Goal: Check status: Check status

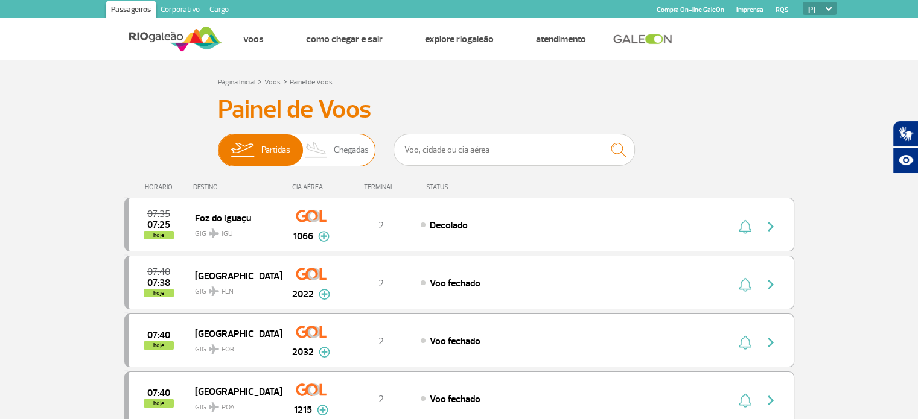
click at [333, 147] on img at bounding box center [317, 150] width 36 height 31
click at [218, 144] on input "Partidas Chegadas" at bounding box center [218, 144] width 0 height 0
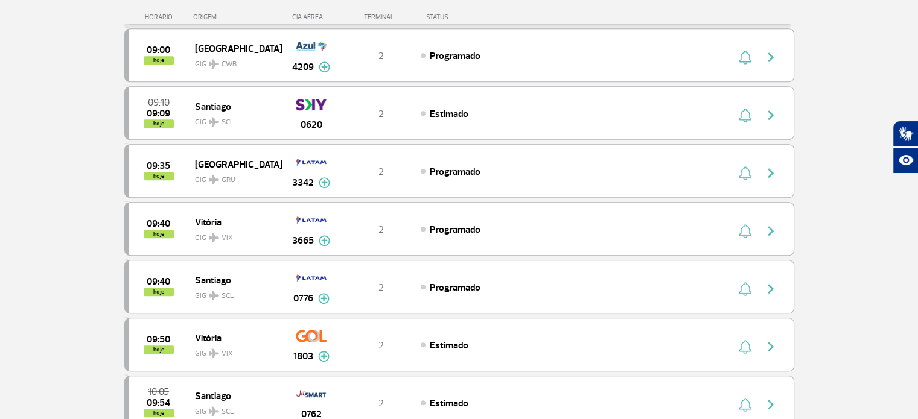
scroll to position [845, 0]
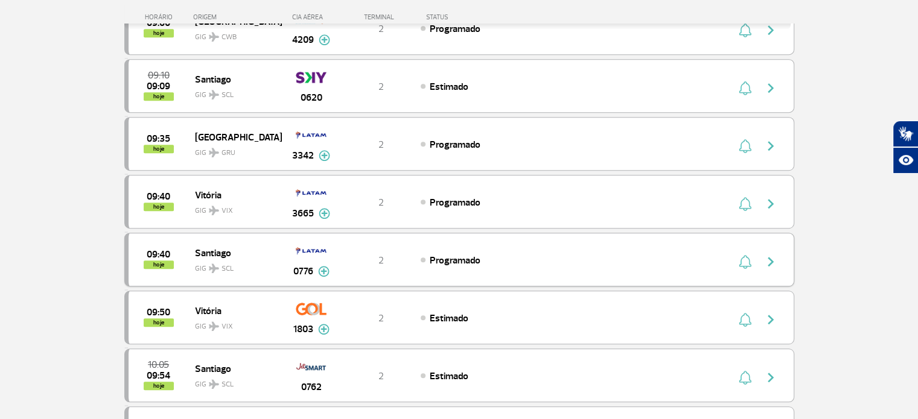
click at [314, 250] on img at bounding box center [311, 251] width 31 height 21
click at [745, 255] on img "button" at bounding box center [745, 262] width 13 height 14
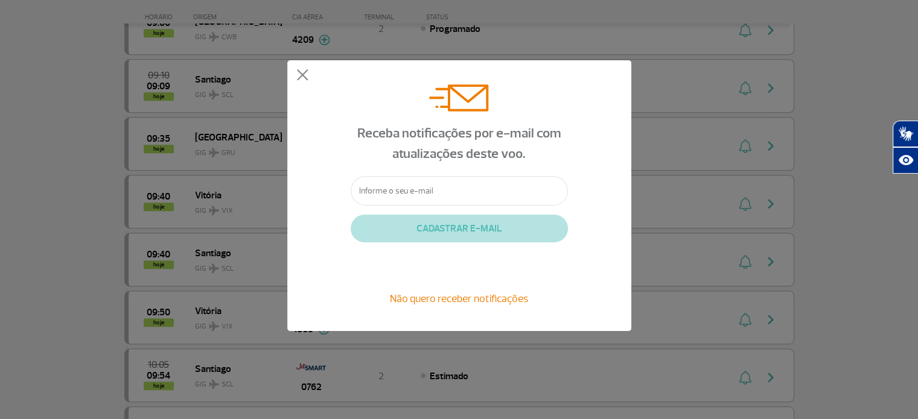
click at [294, 71] on div "Receba notificações por e-mail com atualizações deste voo. CADASTRAR E-MAIL Não…" at bounding box center [459, 195] width 344 height 271
click at [300, 77] on button at bounding box center [302, 75] width 12 height 12
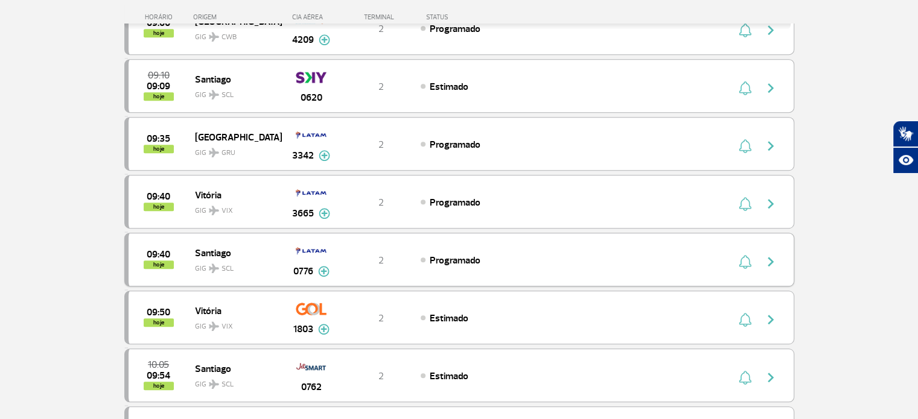
click at [771, 255] on img "button" at bounding box center [770, 262] width 14 height 14
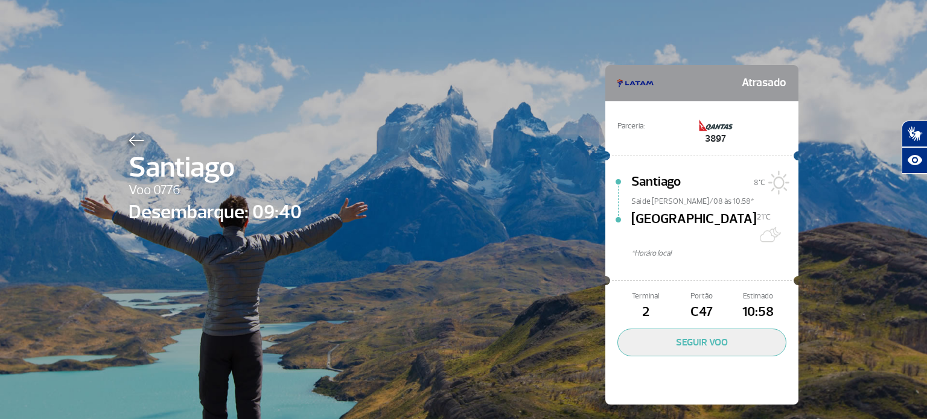
scroll to position [2, 0]
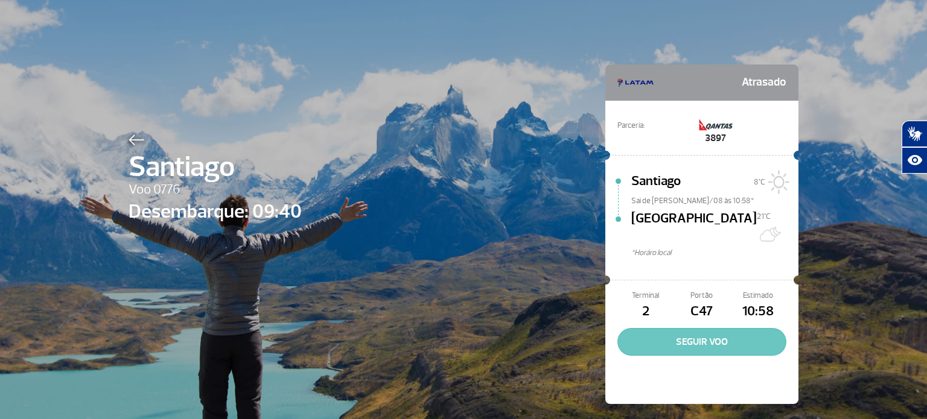
click at [687, 328] on button "SEGUIR VOO" at bounding box center [701, 342] width 169 height 28
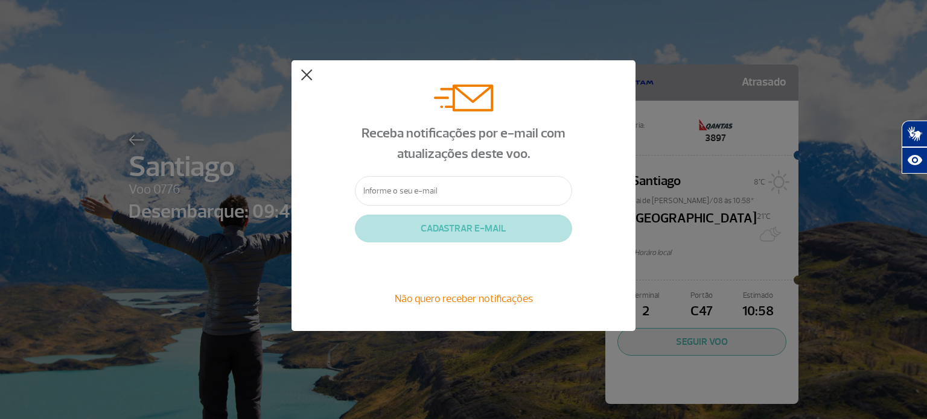
click at [305, 72] on button at bounding box center [306, 75] width 12 height 12
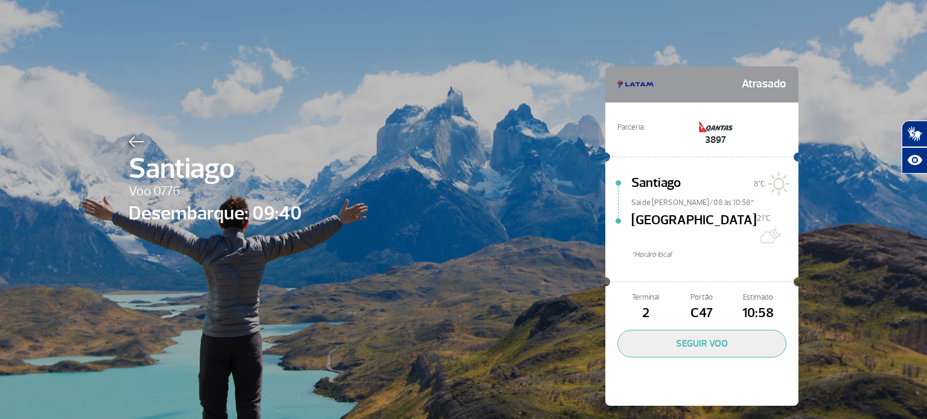
scroll to position [0, 0]
